Goal: Communication & Community: Participate in discussion

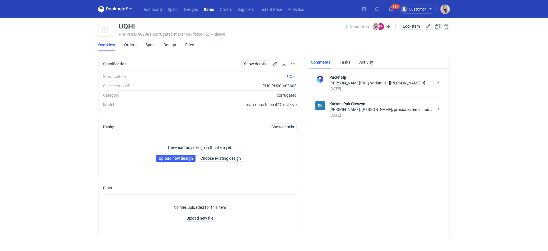
click at [289, 64] on div "Show details Go to spec page Remove from item" at bounding box center [267, 63] width 57 height 7
click at [292, 64] on button "button" at bounding box center [292, 63] width 7 height 7
click at [272, 77] on link "Go to spec page" at bounding box center [268, 76] width 52 height 9
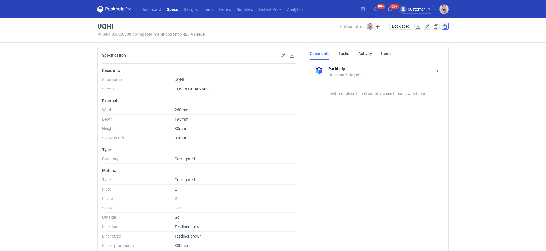
click at [447, 26] on button "button" at bounding box center [445, 26] width 7 height 7
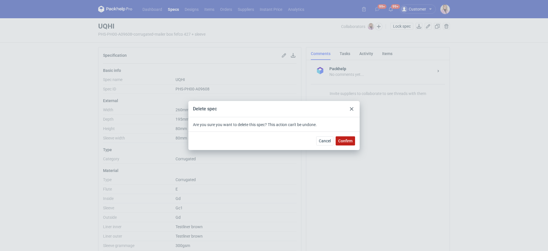
click at [345, 142] on span "Confirm" at bounding box center [345, 141] width 14 height 4
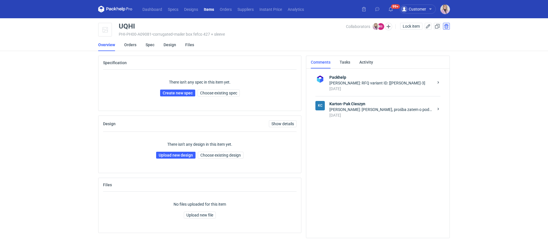
click at [444, 27] on button "button" at bounding box center [446, 26] width 7 height 7
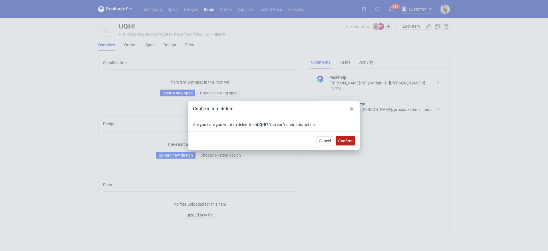
click at [352, 144] on button "Confirm" at bounding box center [344, 140] width 19 height 9
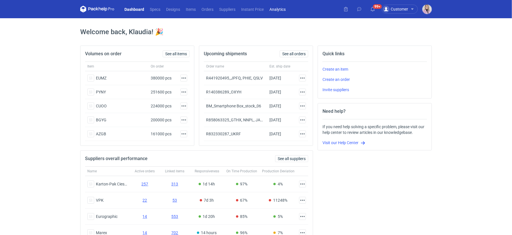
click at [273, 9] on link "Analytics" at bounding box center [277, 9] width 22 height 7
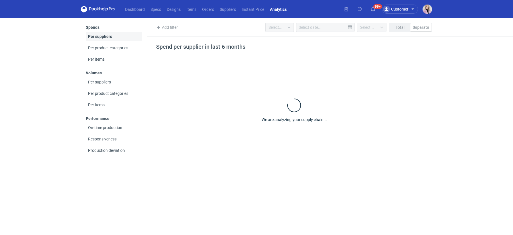
type input "Last 6 months"
type input "25/03/2025"
type input "[DATE]"
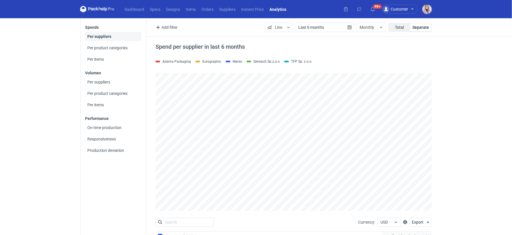
click at [100, 12] on icon at bounding box center [97, 9] width 34 height 7
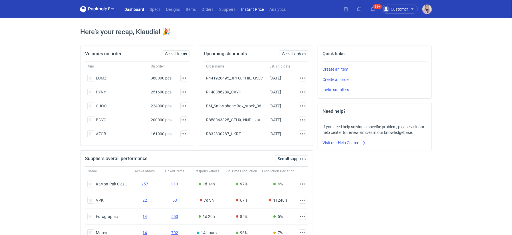
click at [251, 10] on link "Instant Price" at bounding box center [252, 9] width 28 height 7
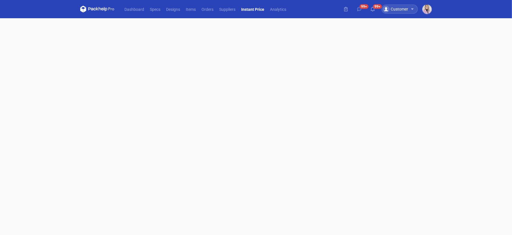
click at [414, 9] on div "Customer" at bounding box center [399, 9] width 36 height 9
click at [318, 16] on div "Dashboard Specs Designs Items Orders Suppliers Instant Price Analytics 99+ 99+ …" at bounding box center [256, 9] width 356 height 18
click at [92, 9] on icon at bounding box center [97, 9] width 34 height 7
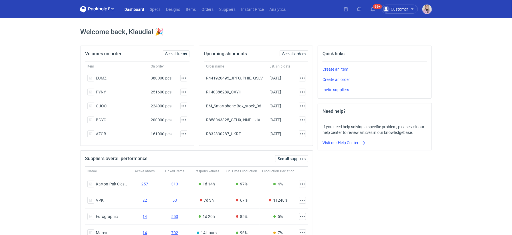
click at [431, 2] on div "Dashboard Specs Designs Items Orders Suppliers Instant Price Analytics 99+ Cust…" at bounding box center [256, 9] width 356 height 18
click at [429, 7] on img "button" at bounding box center [426, 9] width 9 height 9
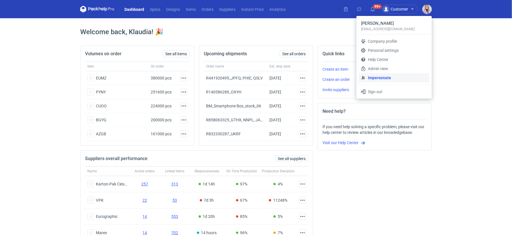
click at [383, 76] on link "Impersonate" at bounding box center [393, 77] width 71 height 9
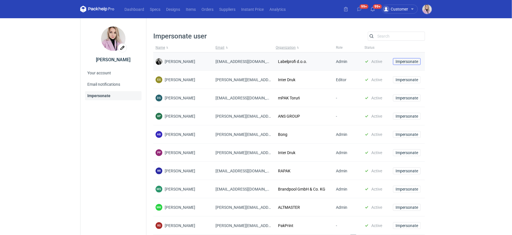
click at [406, 61] on span "Impersonate" at bounding box center [406, 62] width 23 height 4
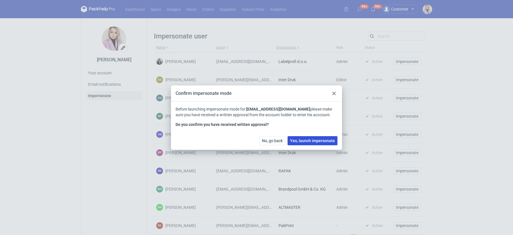
click at [317, 138] on button "Yes, launch impersonate" at bounding box center [313, 140] width 50 height 9
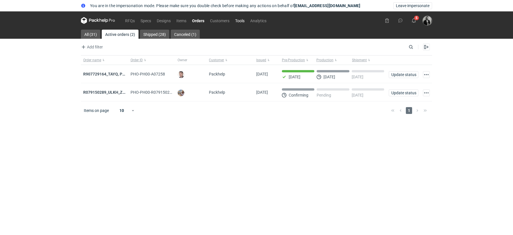
click at [241, 21] on link "Tools" at bounding box center [239, 20] width 15 height 7
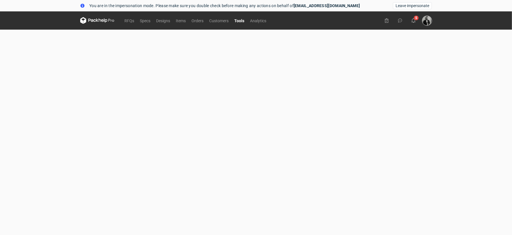
click at [429, 24] on img "button" at bounding box center [426, 20] width 9 height 9
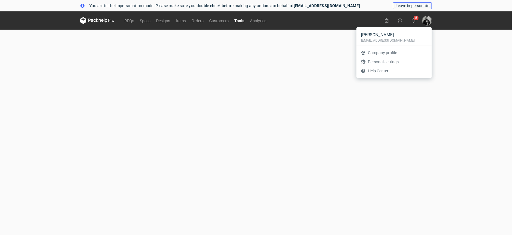
click at [408, 8] on button "Leave impersonate" at bounding box center [412, 5] width 39 height 7
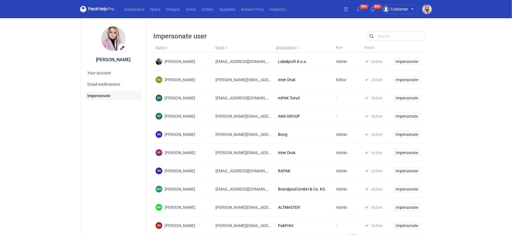
click at [404, 13] on div "99+ 99+ Customer Work as Customer Supplier Klaudia Wiśniewska klaudia.wisniewsk…" at bounding box center [386, 9] width 90 height 9
click at [405, 13] on div "Customer" at bounding box center [399, 9] width 36 height 9
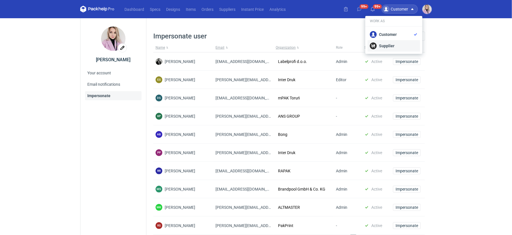
click at [394, 45] on div "Supplier" at bounding box center [394, 45] width 48 height 7
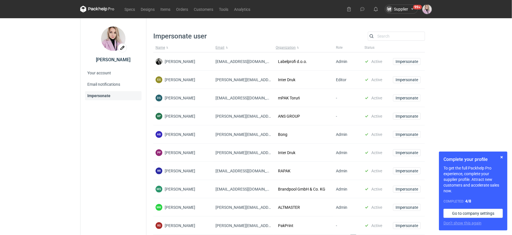
click at [108, 13] on nav "Specs Designs Items Orders Customers Tools Analytics" at bounding box center [166, 9] width 173 height 18
click at [106, 10] on icon at bounding box center [105, 9] width 3 height 4
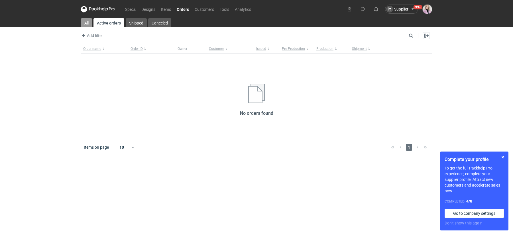
click at [85, 21] on link "All" at bounding box center [86, 22] width 11 height 9
click at [129, 8] on link "Specs" at bounding box center [130, 9] width 16 height 7
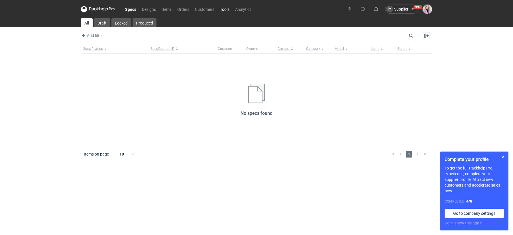
click at [223, 7] on link "Tools" at bounding box center [224, 9] width 15 height 7
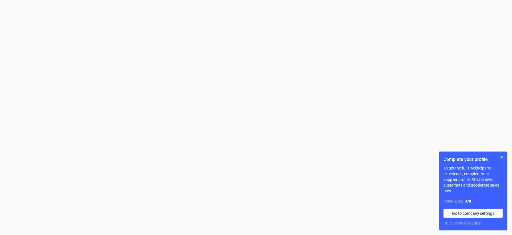
scroll to position [65, 0]
click at [503, 157] on button "button" at bounding box center [501, 157] width 7 height 7
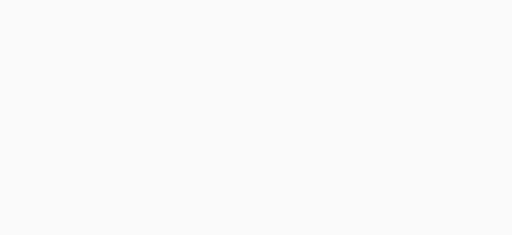
click at [474, 128] on div "Specs Designs Items Orders Customers Tools Analytics Supplier 99+ Work as Custo…" at bounding box center [256, 52] width 512 height 235
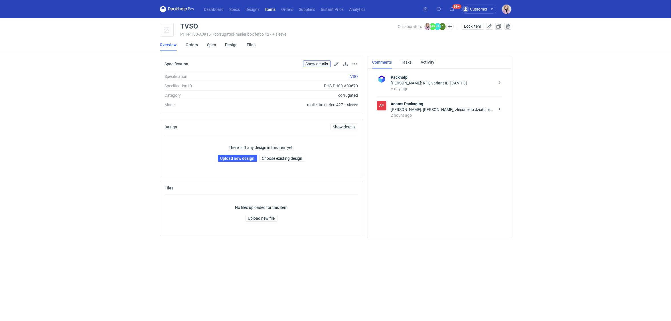
click at [319, 63] on link "Show details" at bounding box center [317, 63] width 28 height 7
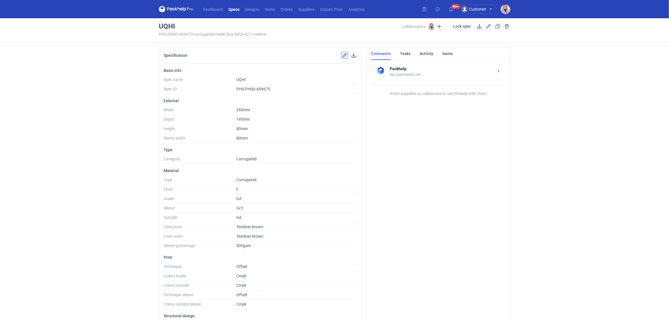
click at [345, 56] on button "button" at bounding box center [344, 55] width 7 height 7
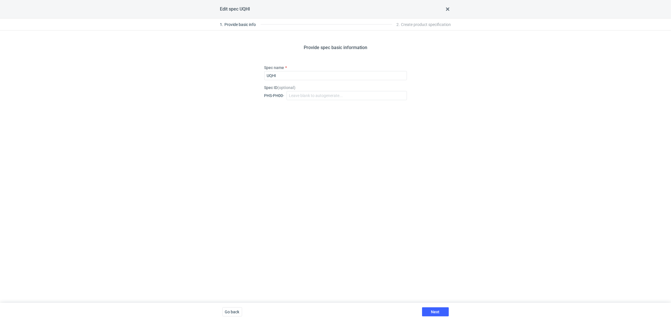
click at [431, 306] on div "Next" at bounding box center [435, 312] width 31 height 18
click at [434, 313] on span "Next" at bounding box center [435, 312] width 9 height 4
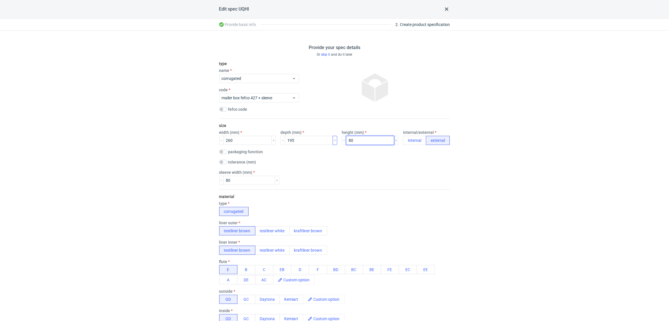
drag, startPoint x: 346, startPoint y: 141, endPoint x: 332, endPoint y: 140, distance: 14.6
click at [336, 140] on div "width (mm) 260 depth (mm) 195 height (mm) 80 internal/external internal external" at bounding box center [334, 137] width 231 height 15
type input "90"
click at [375, 191] on div "material type corrugated liner outer testliner brown testliner white kraftliner…" at bounding box center [334, 303] width 231 height 228
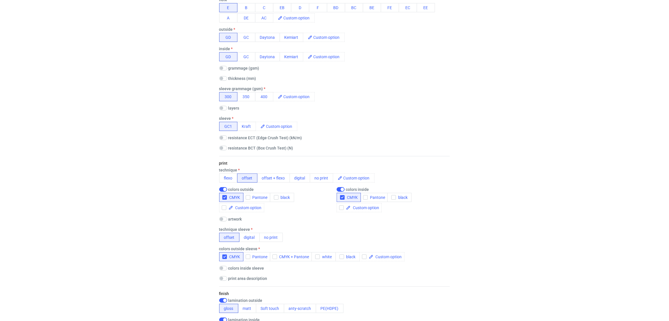
scroll to position [626, 0]
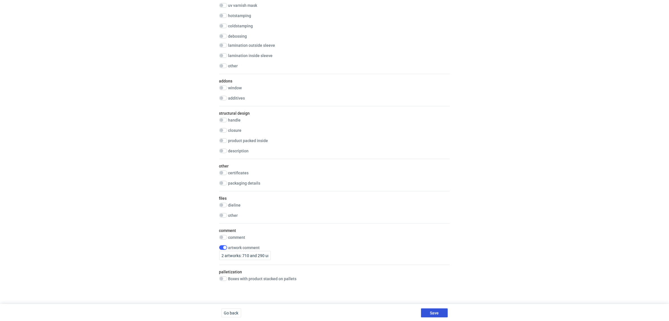
click at [431, 309] on button "Save" at bounding box center [434, 312] width 27 height 9
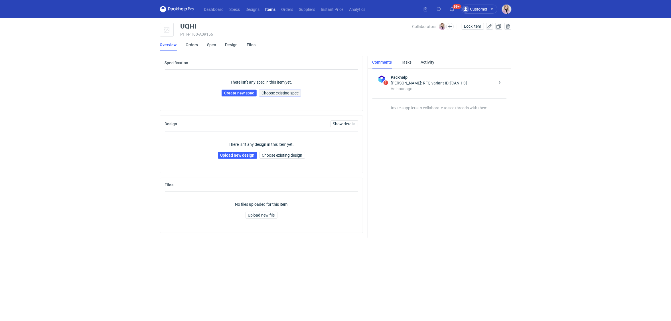
click at [287, 94] on span "Choose existing spec" at bounding box center [280, 93] width 37 height 4
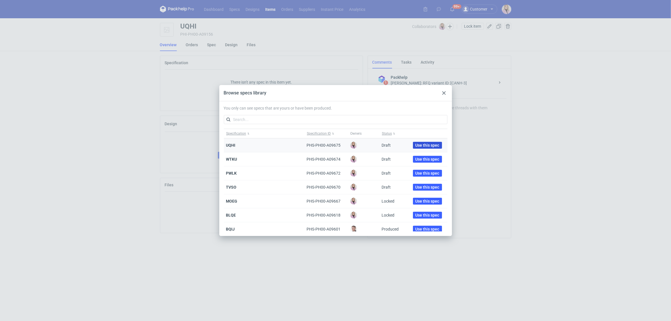
click at [425, 144] on span "Use this spec" at bounding box center [428, 145] width 24 height 4
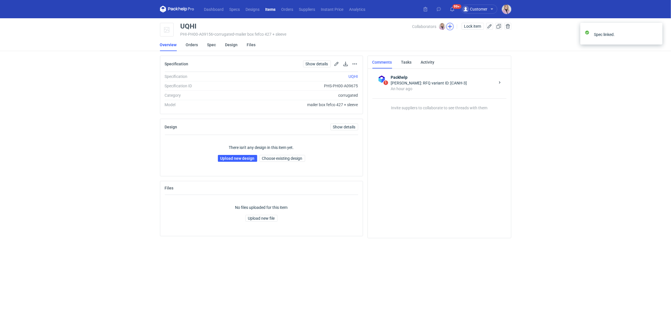
click at [451, 28] on button "button" at bounding box center [449, 26] width 7 height 7
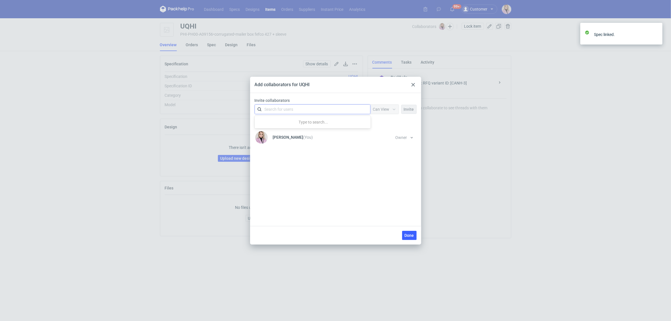
click at [325, 106] on div "Search for users" at bounding box center [311, 109] width 99 height 8
type input "nowo"
click at [301, 122] on div "Małgorzata Nowotna • Adams Packaging" at bounding box center [300, 123] width 65 height 6
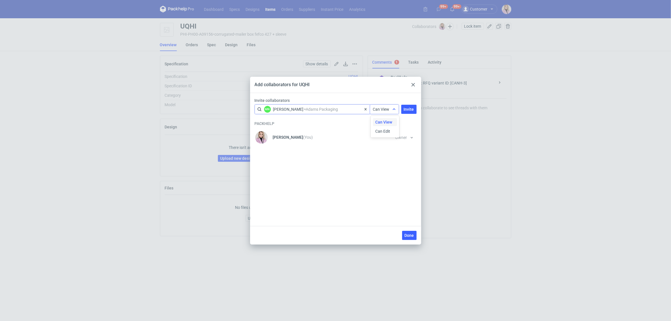
click at [387, 110] on span "Can View" at bounding box center [381, 109] width 17 height 5
click at [386, 134] on div "Can Edit" at bounding box center [385, 131] width 24 height 8
click at [409, 109] on span "Invite" at bounding box center [409, 109] width 10 height 4
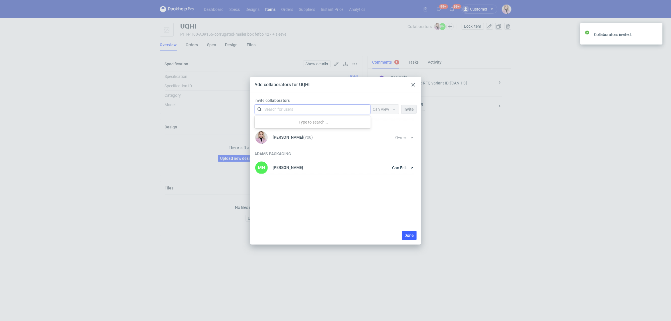
click at [323, 110] on div "Search for users" at bounding box center [311, 109] width 99 height 8
type input "czapr"
click at [296, 123] on div "Łukasz Czaprański • Adams Packaging" at bounding box center [300, 123] width 65 height 6
click at [384, 113] on div "Can View" at bounding box center [384, 109] width 29 height 9
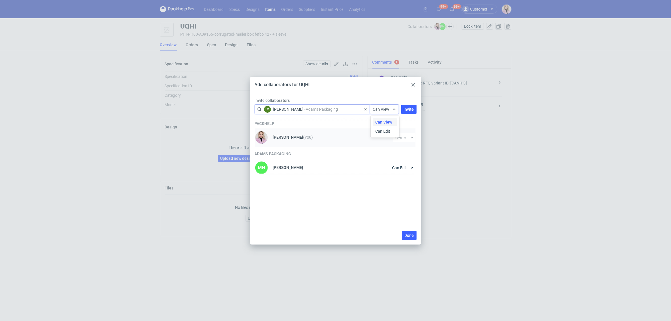
click at [384, 132] on span "Can Edit" at bounding box center [382, 131] width 15 height 6
click at [409, 110] on span "Invite" at bounding box center [409, 109] width 10 height 4
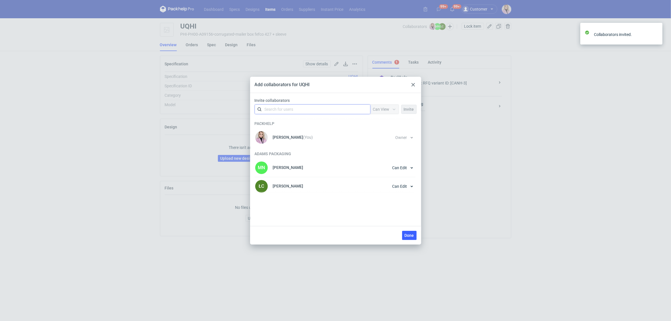
click at [302, 110] on div "Search for users" at bounding box center [311, 109] width 99 height 8
type input "marty"
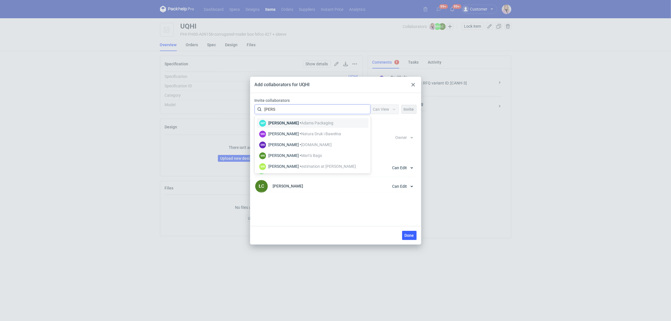
click at [301, 123] on span "Adams Packaging" at bounding box center [317, 123] width 32 height 5
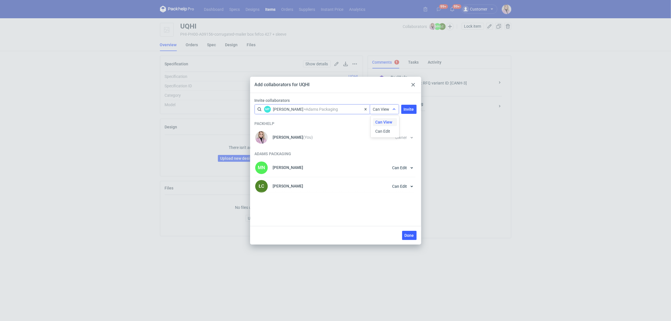
click at [382, 113] on div "Can View" at bounding box center [384, 109] width 29 height 9
click at [381, 132] on span "Can Edit" at bounding box center [382, 131] width 15 height 6
click at [408, 111] on button "Invite" at bounding box center [408, 109] width 15 height 9
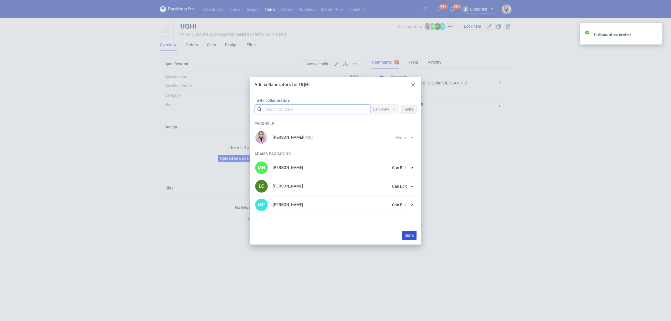
click at [410, 234] on span "Done" at bounding box center [409, 235] width 9 height 4
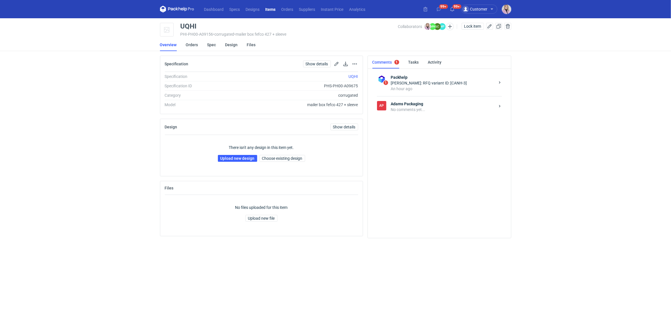
click at [416, 100] on div "AP Adams Packaging No comments yet..." at bounding box center [439, 106] width 125 height 21
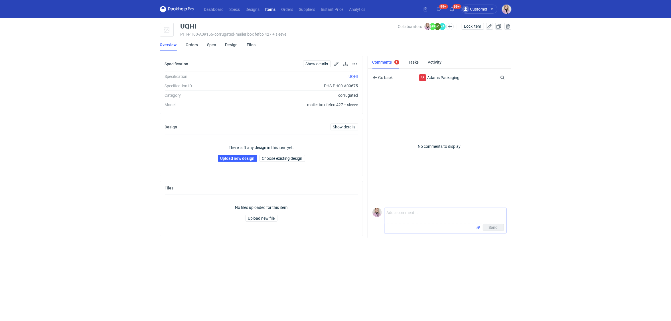
click at [401, 216] on textarea "Comment message" at bounding box center [445, 216] width 122 height 16
paste textarea "TVSO"
type textarea "To samo co item TVSO ale będzie inna grafika na sleeve"
click at [493, 225] on span "Send" at bounding box center [493, 227] width 9 height 4
click at [485, 115] on div "Klaudia Wiśniewska 25 Sep 2025 12:07 To samo co item TVSO ale będzie inna grafi…" at bounding box center [439, 115] width 134 height 57
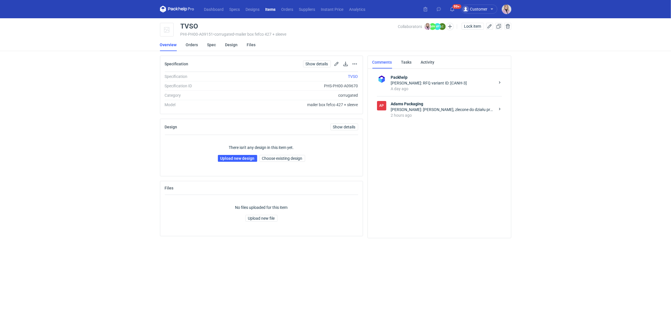
click at [418, 115] on div "2 hours ago" at bounding box center [443, 115] width 104 height 6
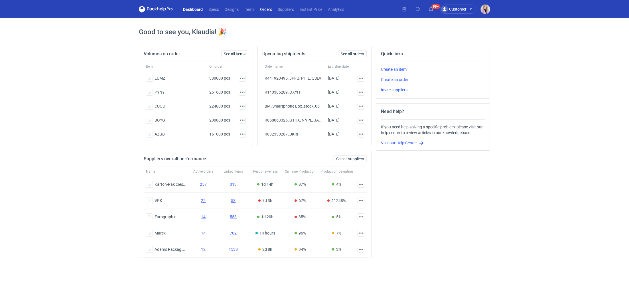
click at [263, 10] on link "Orders" at bounding box center [266, 9] width 18 height 7
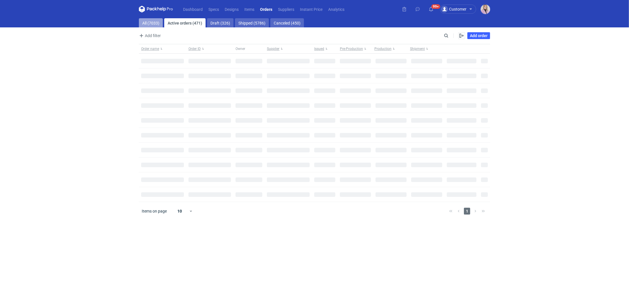
click at [144, 23] on link "All (7033)" at bounding box center [151, 22] width 24 height 9
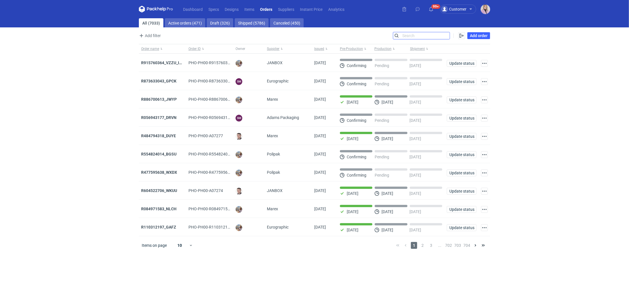
click at [445, 33] on input "Search" at bounding box center [421, 35] width 56 height 7
click at [445, 36] on input "Search" at bounding box center [421, 35] width 56 height 7
paste input "IDBY"
type input "IDBY"
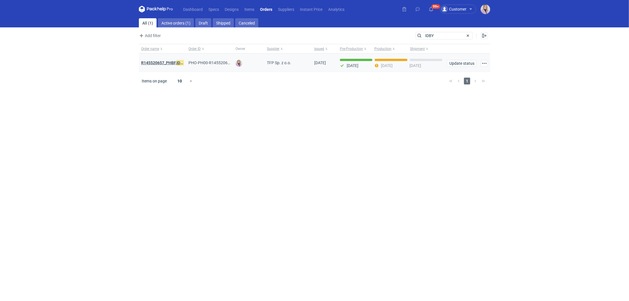
click at [159, 64] on strong "R145520657_PHBF, IDBY" at bounding box center [163, 63] width 44 height 6
